Goal: Task Accomplishment & Management: Use online tool/utility

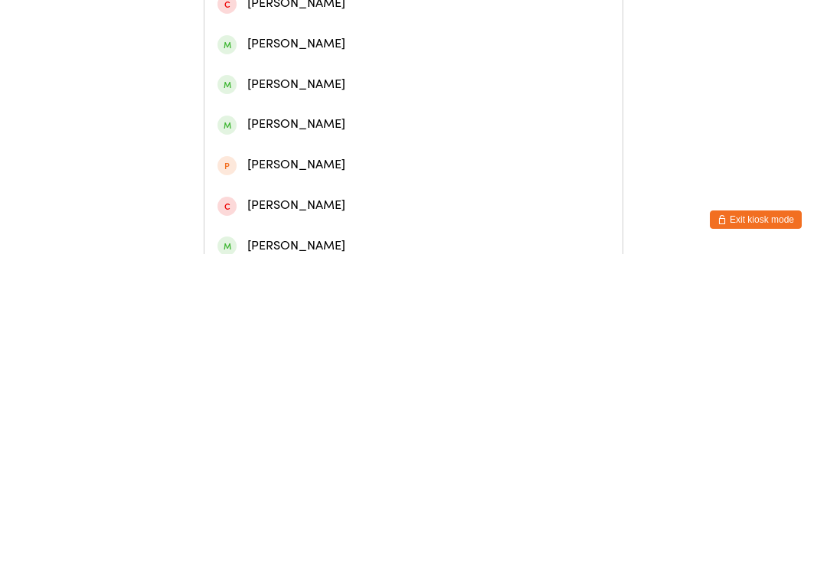
type input "[PERSON_NAME]"
click at [487, 81] on div "[PERSON_NAME]" at bounding box center [413, 70] width 392 height 21
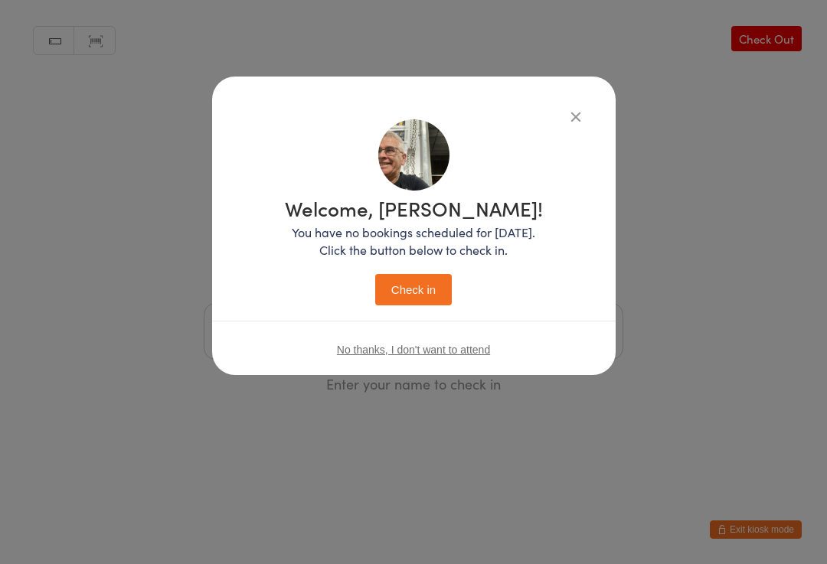
click at [421, 274] on button "Check in" at bounding box center [413, 289] width 77 height 31
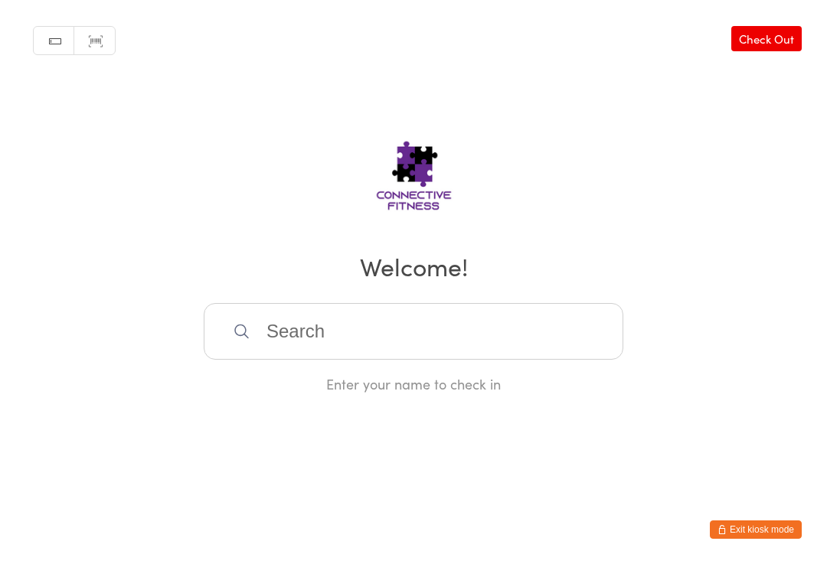
click at [232, 332] on input "search" at bounding box center [414, 331] width 420 height 57
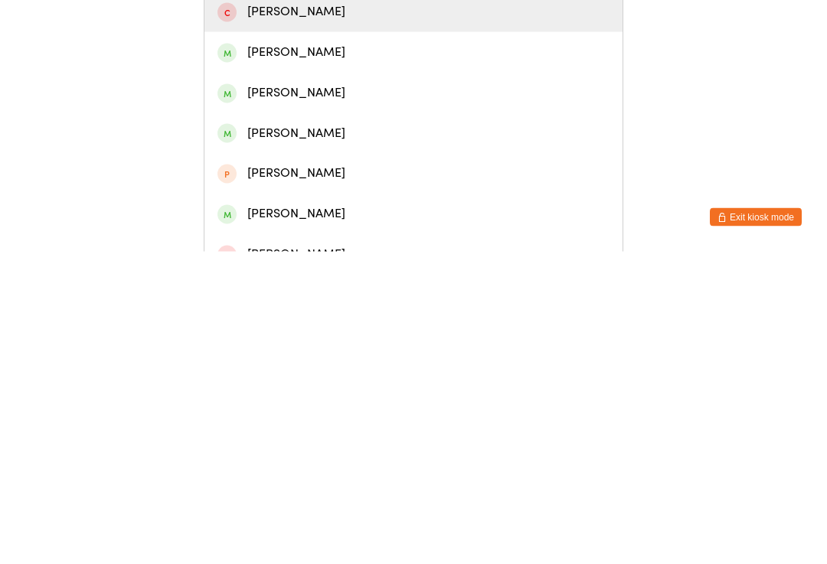
scroll to position [67, 0]
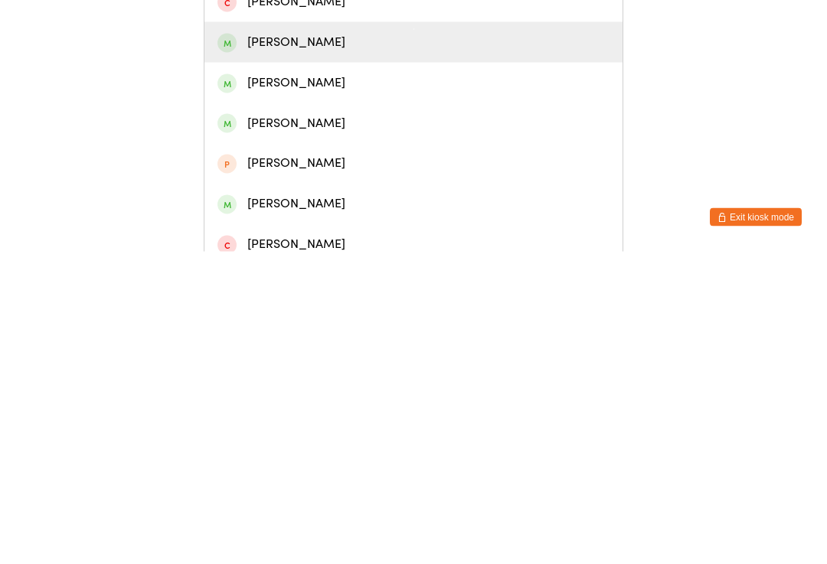
type input "Tash"
click at [268, 345] on div "[PERSON_NAME]" at bounding box center [413, 355] width 392 height 21
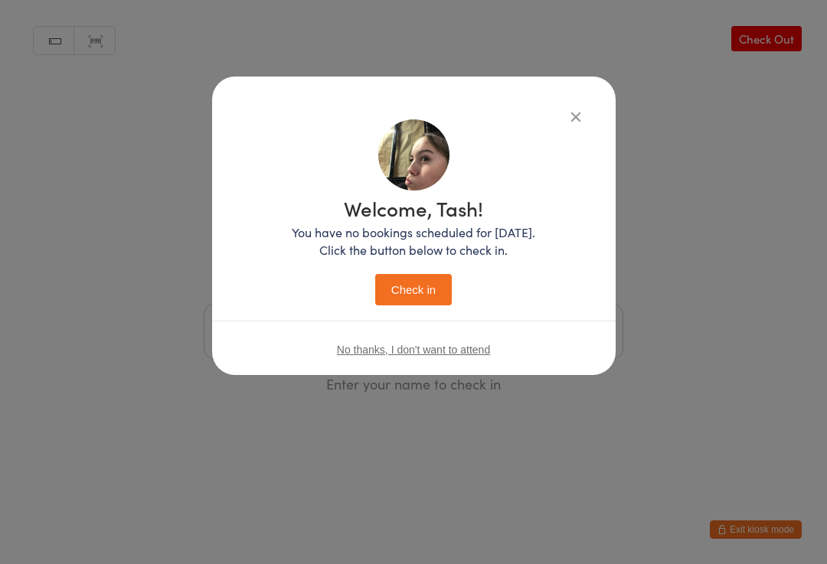
click at [408, 274] on button "Check in" at bounding box center [413, 289] width 77 height 31
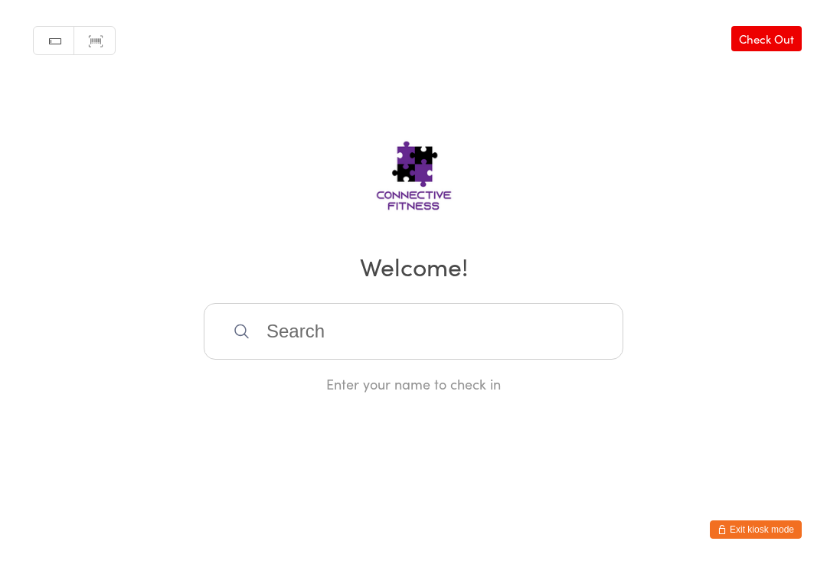
click at [308, 342] on input "search" at bounding box center [414, 331] width 420 height 57
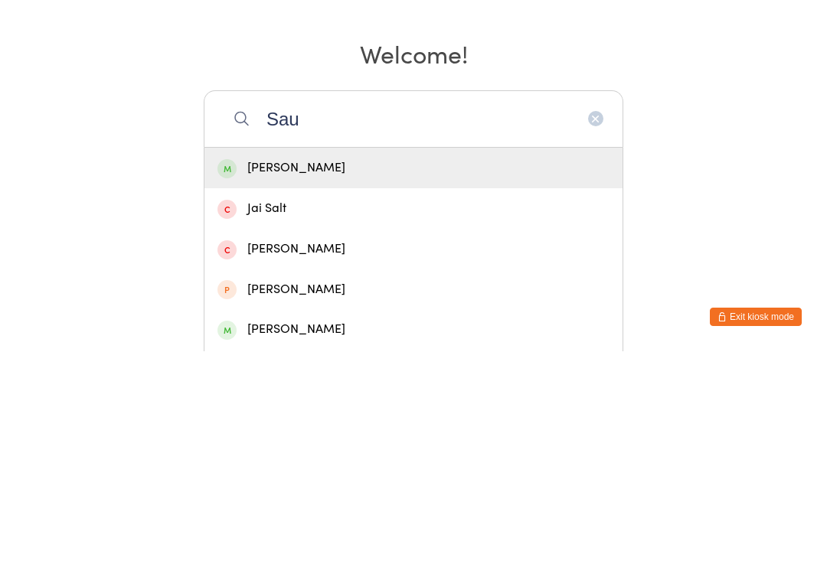
type input "Sau"
click at [342, 361] on div "[PERSON_NAME]" at bounding box center [413, 381] width 418 height 41
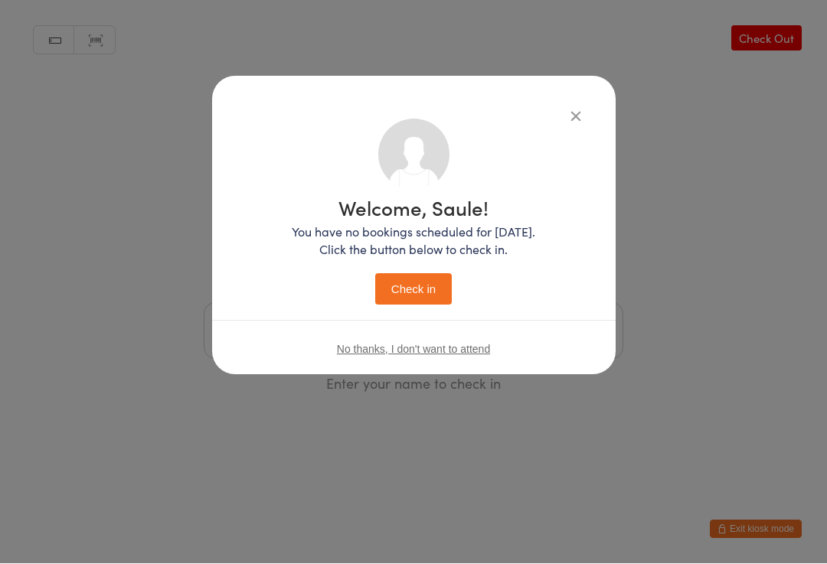
click at [400, 278] on button "Check in" at bounding box center [413, 289] width 77 height 31
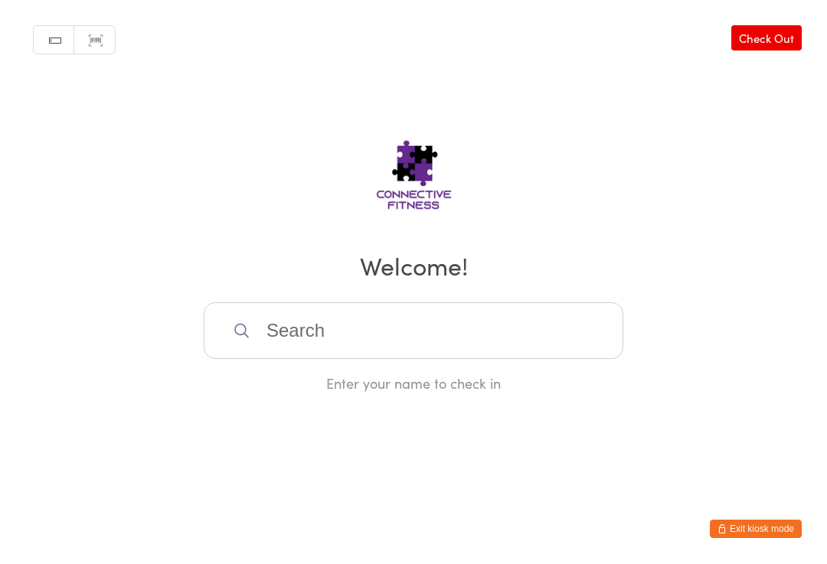
click at [541, 333] on input "search" at bounding box center [414, 331] width 420 height 57
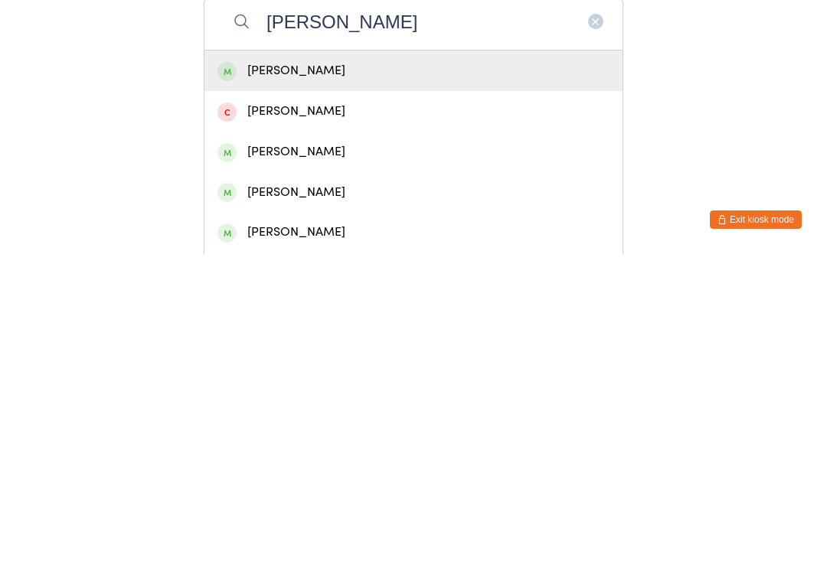
type input "[PERSON_NAME]"
click at [430, 371] on div "[PERSON_NAME]" at bounding box center [413, 381] width 392 height 21
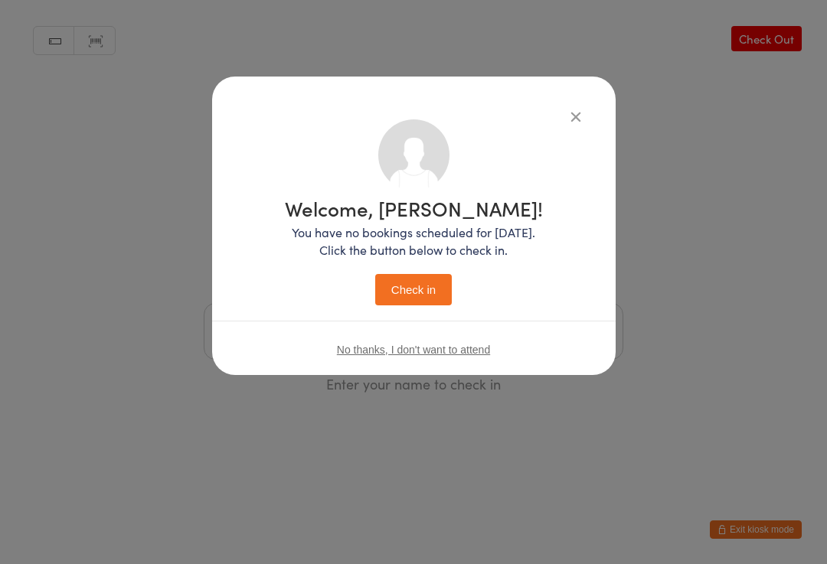
click at [436, 286] on button "Check in" at bounding box center [413, 289] width 77 height 31
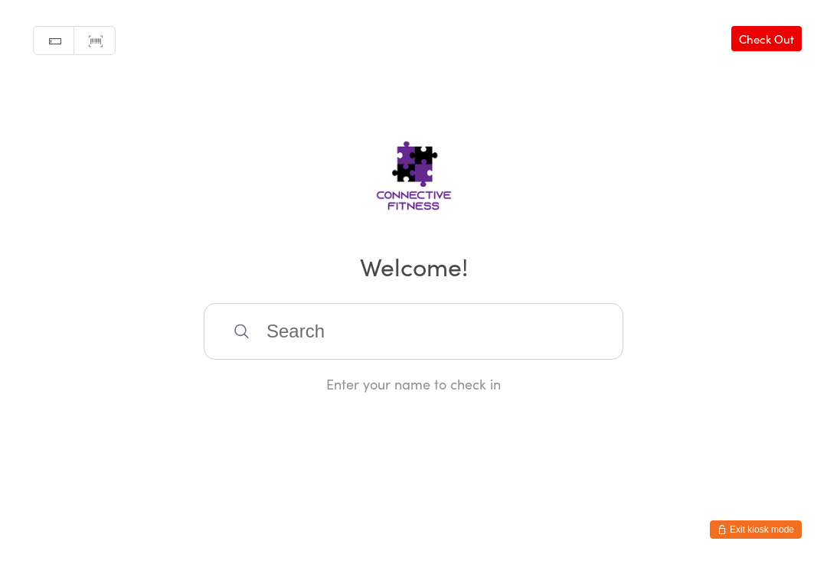
click at [381, 334] on input "search" at bounding box center [414, 331] width 420 height 57
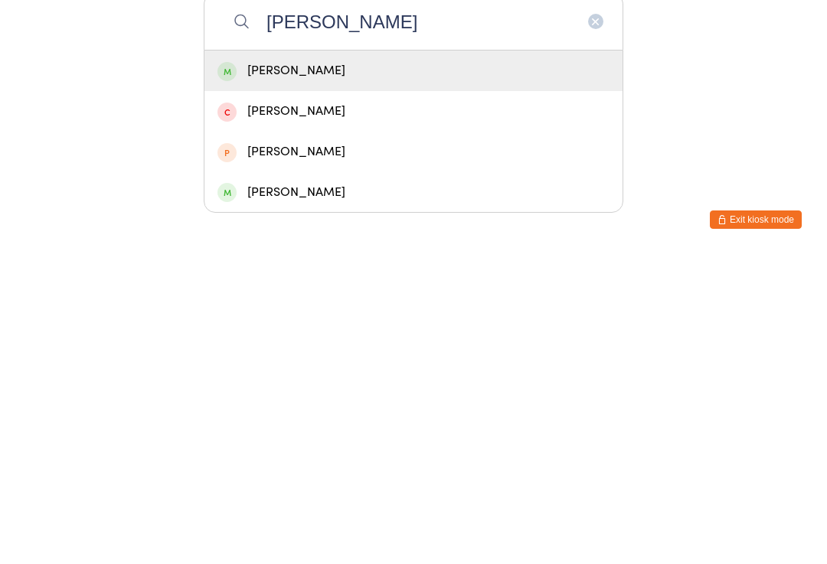
type input "[PERSON_NAME]"
click at [380, 371] on div "[PERSON_NAME]" at bounding box center [413, 381] width 392 height 21
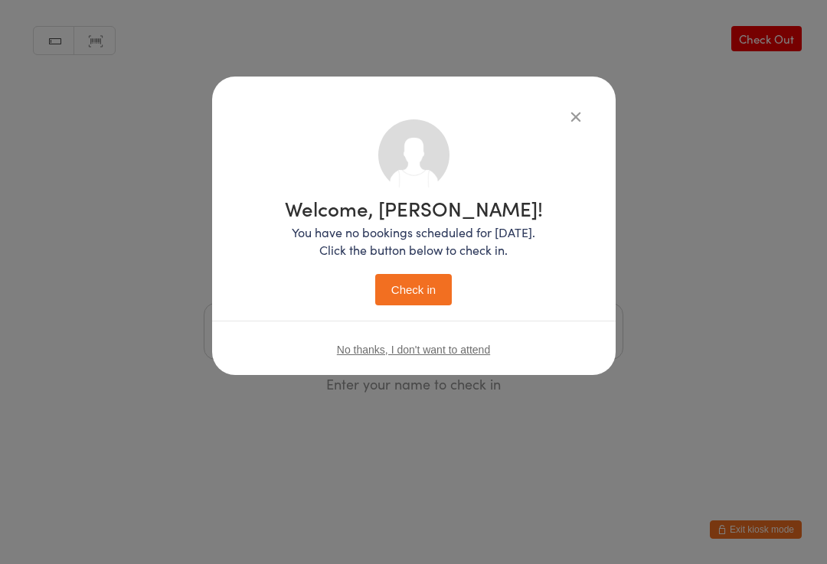
click at [407, 293] on button "Check in" at bounding box center [413, 289] width 77 height 31
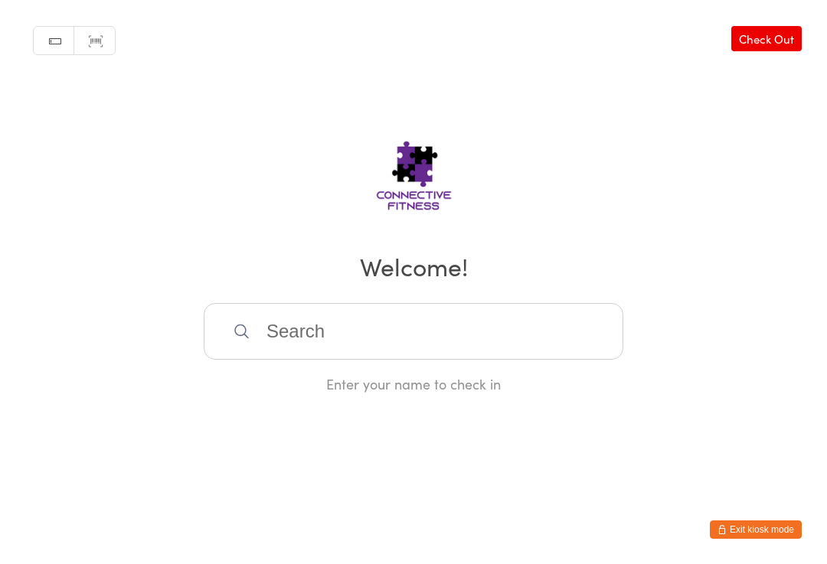
click at [276, 352] on input "search" at bounding box center [414, 331] width 420 height 57
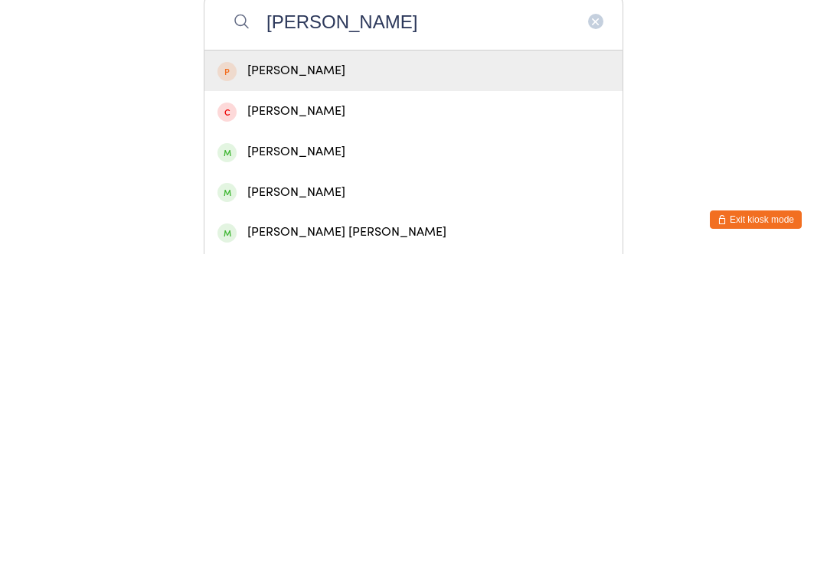
type input "[PERSON_NAME]"
click at [320, 371] on div "[PERSON_NAME]" at bounding box center [413, 381] width 392 height 21
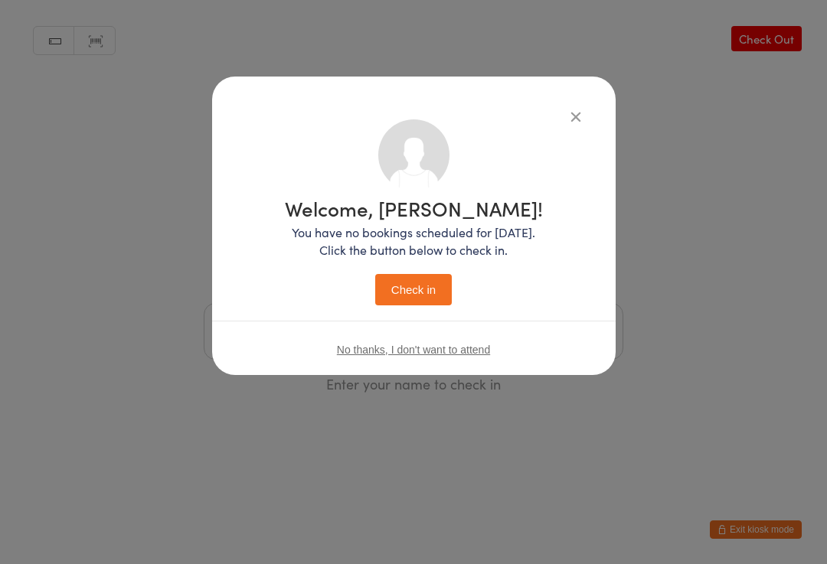
click at [409, 292] on button "Check in" at bounding box center [413, 289] width 77 height 31
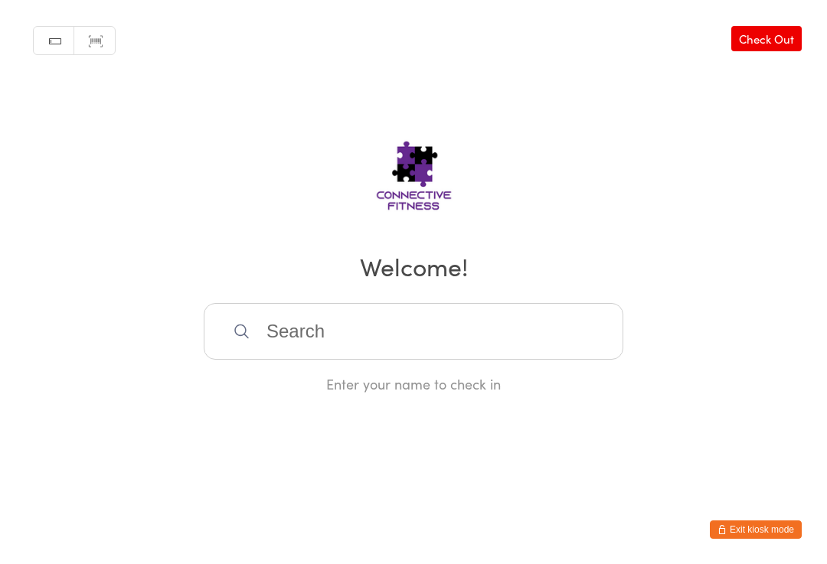
click at [364, 335] on input "search" at bounding box center [414, 331] width 420 height 57
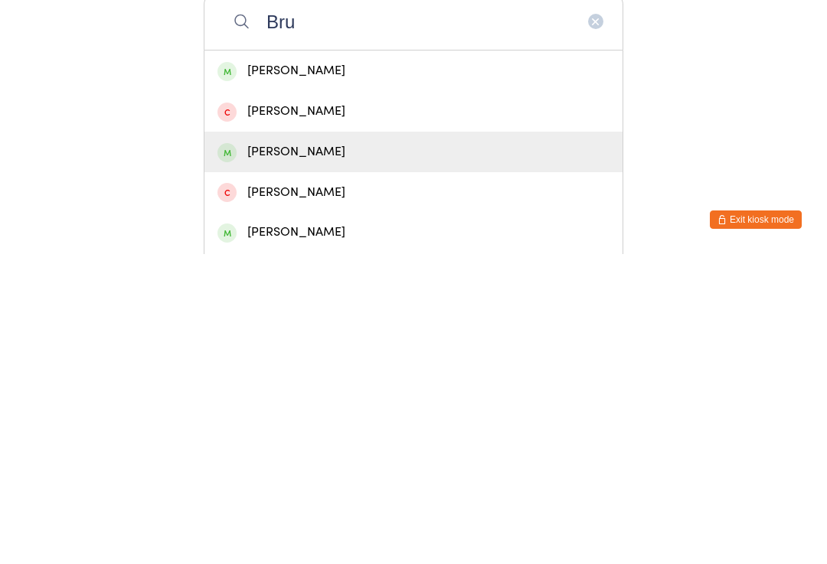
type input "Bru"
click at [297, 452] on div "[PERSON_NAME]" at bounding box center [413, 462] width 392 height 21
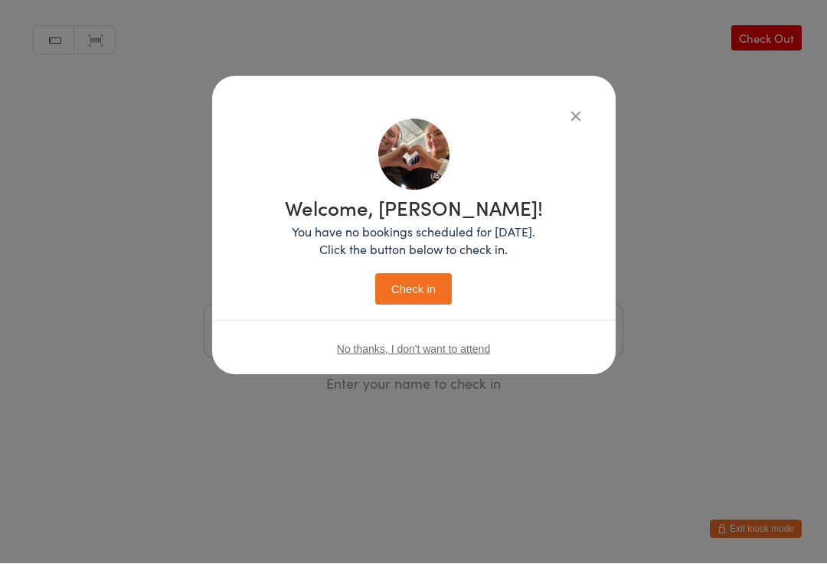
click at [401, 283] on button "Check in" at bounding box center [413, 289] width 77 height 31
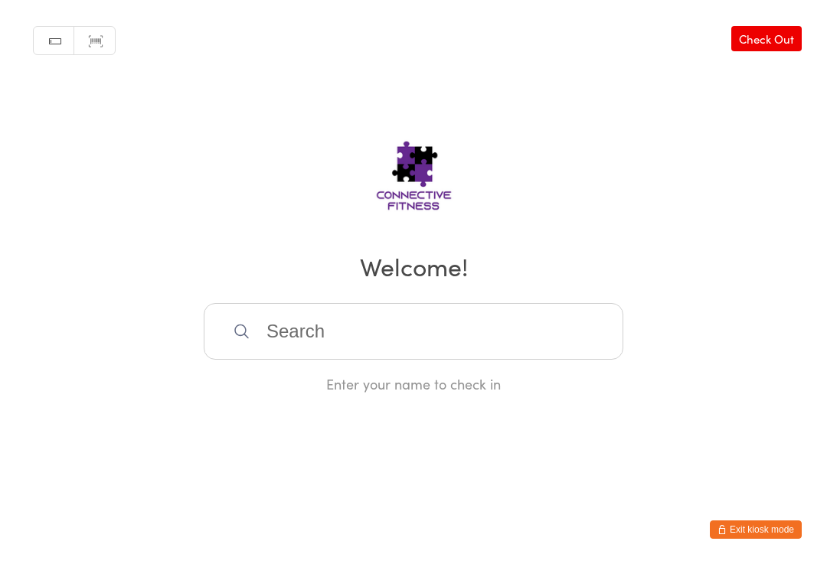
click at [400, 334] on input "search" at bounding box center [414, 331] width 420 height 57
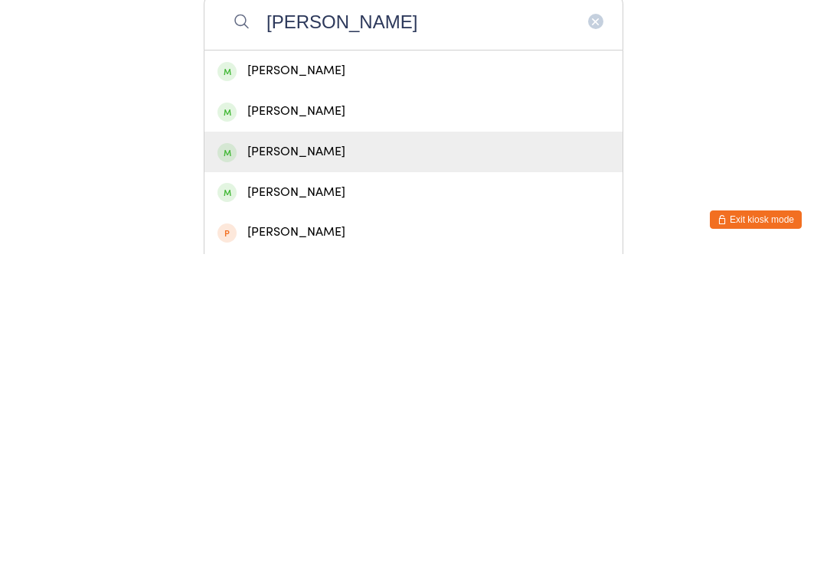
type input "[PERSON_NAME]"
click at [321, 452] on div "[PERSON_NAME]" at bounding box center [413, 462] width 392 height 21
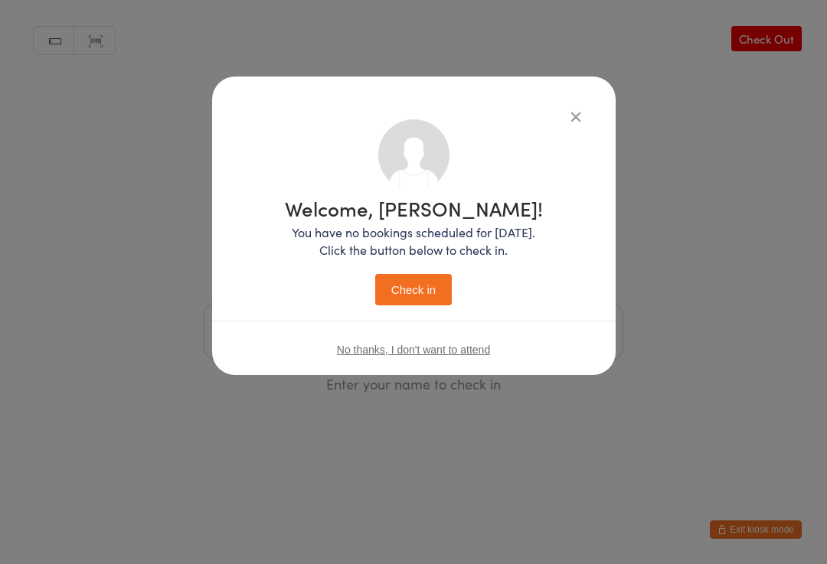
click at [430, 291] on button "Check in" at bounding box center [413, 289] width 77 height 31
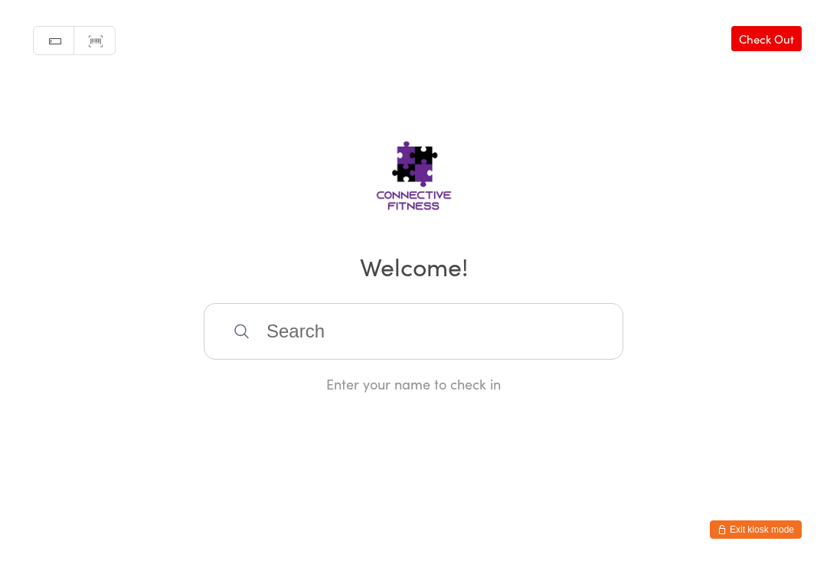
click at [494, 358] on input "search" at bounding box center [414, 331] width 420 height 57
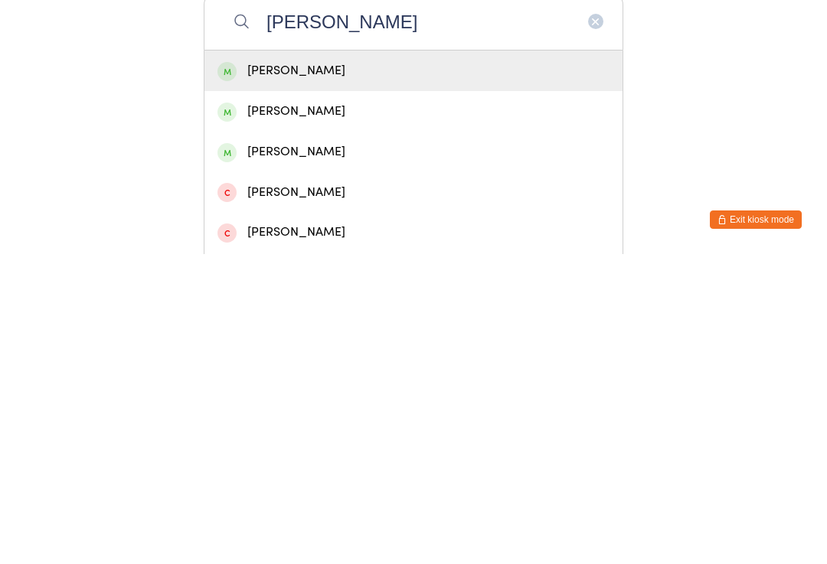
type input "[PERSON_NAME]"
click at [371, 371] on div "[PERSON_NAME]" at bounding box center [413, 381] width 392 height 21
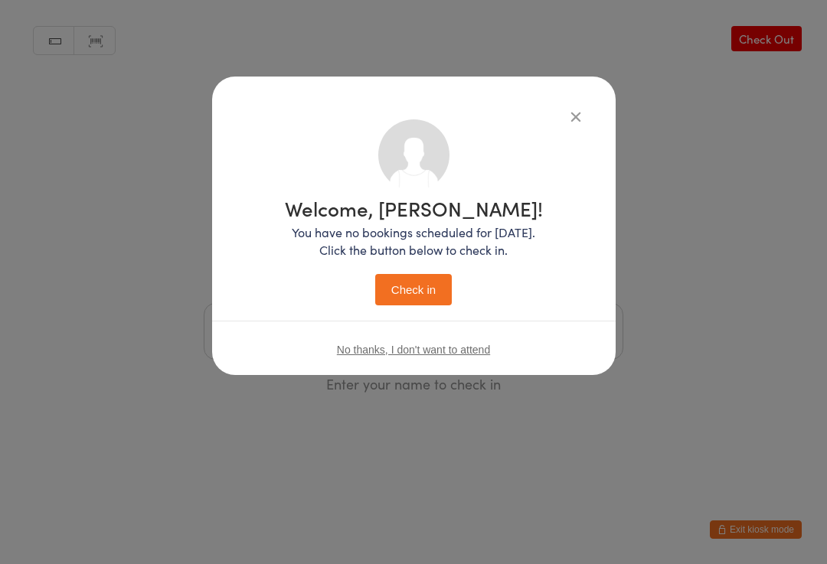
click at [407, 302] on button "Check in" at bounding box center [413, 289] width 77 height 31
